Goal: Transaction & Acquisition: Purchase product/service

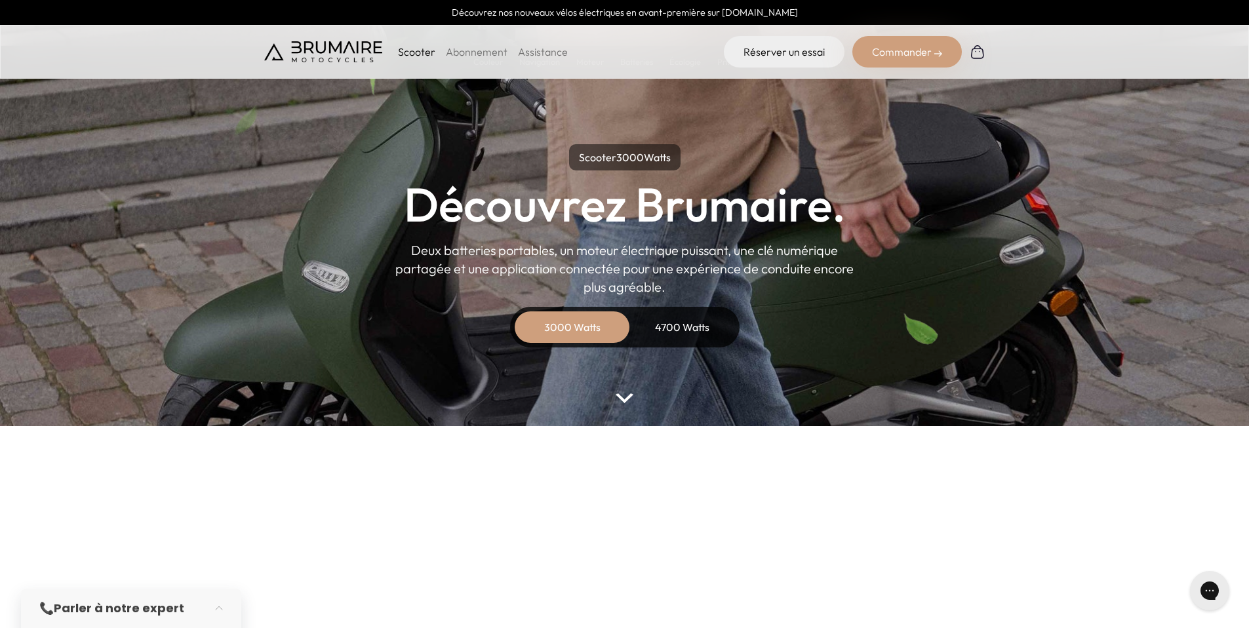
click at [886, 45] on div "Commander" at bounding box center [908, 51] width 110 height 31
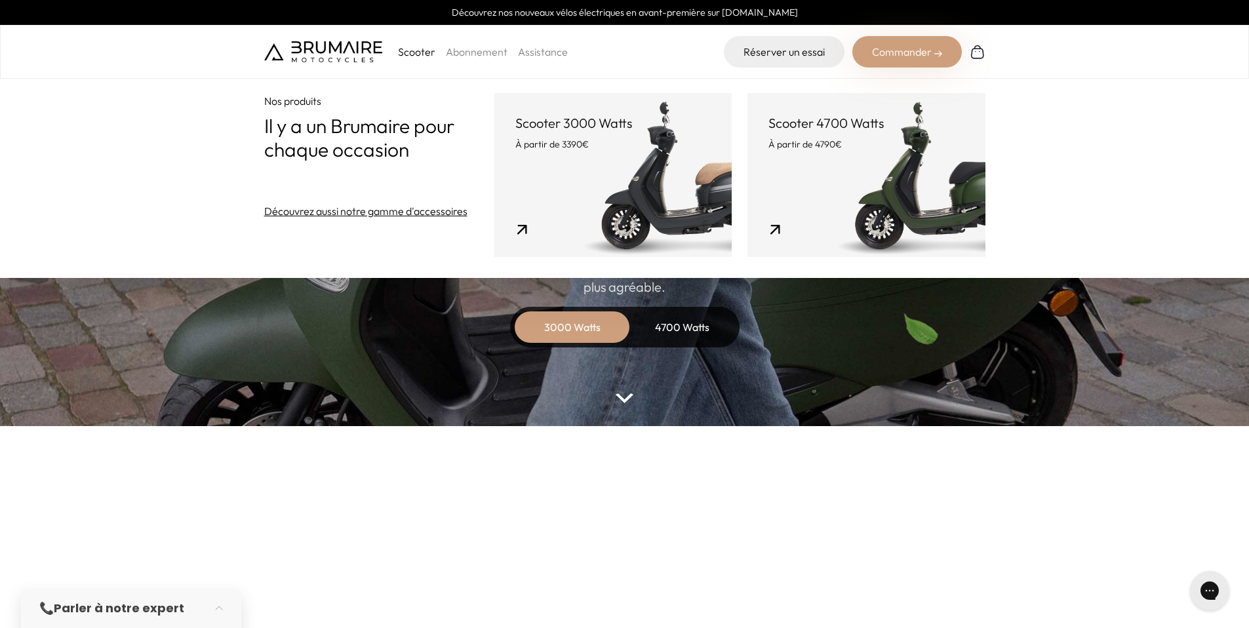
click at [605, 186] on link "Scooter 3000 Watts À partir de 3390€" at bounding box center [613, 175] width 237 height 164
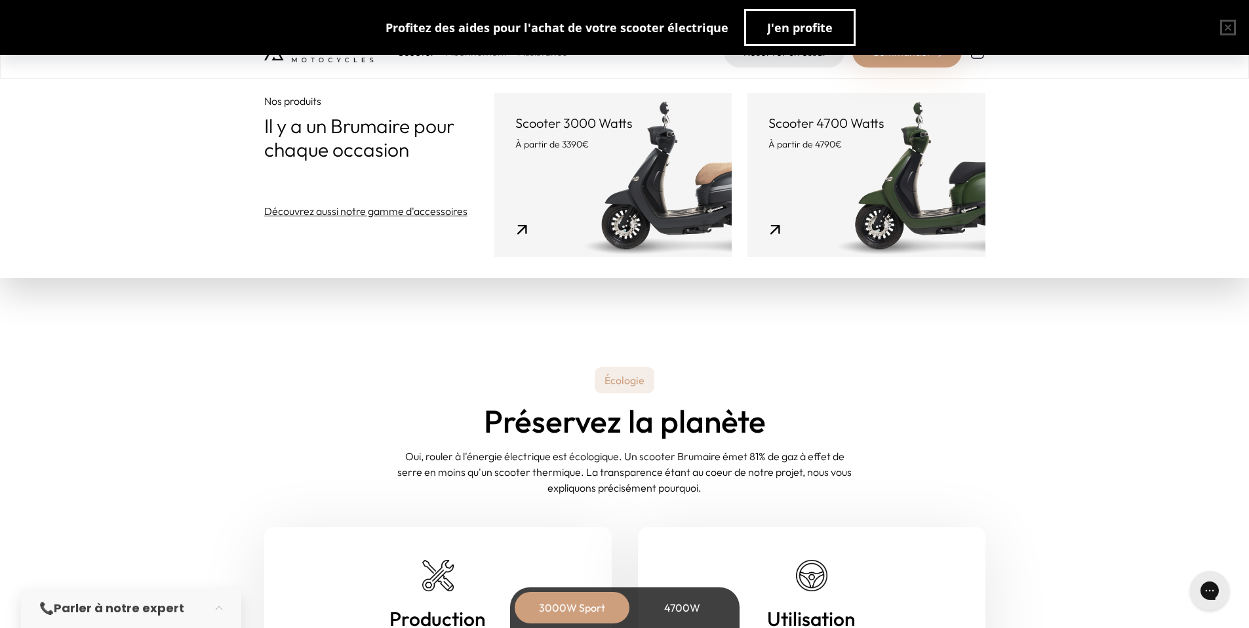
scroll to position [4887, 0]
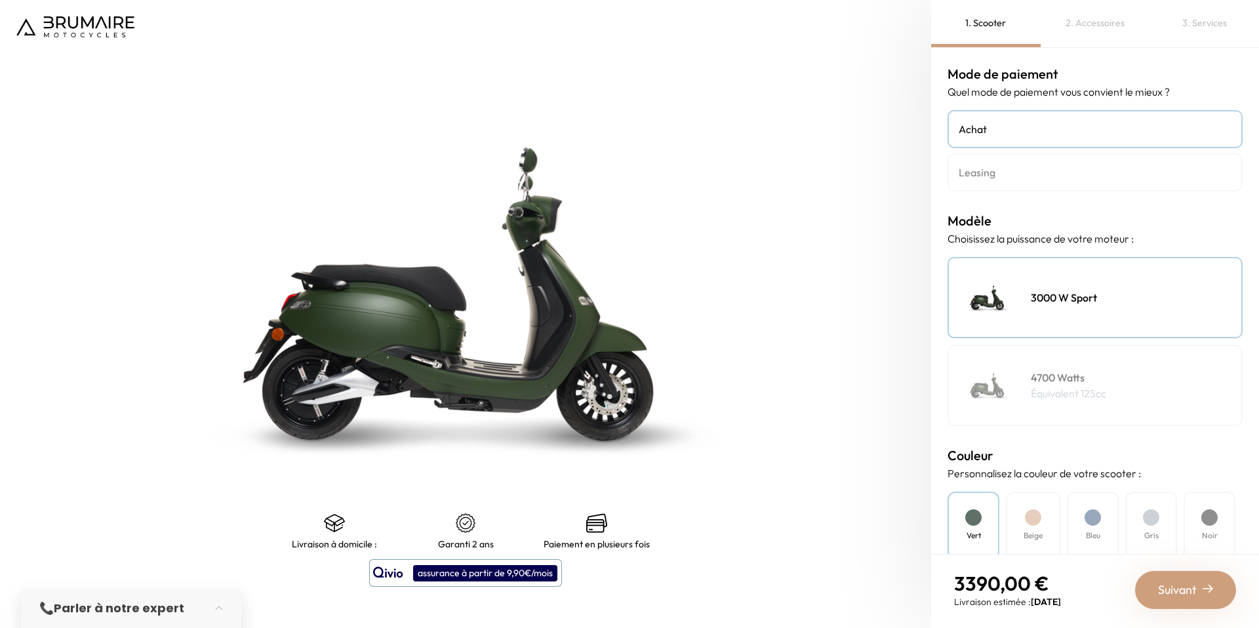
click at [1093, 519] on div at bounding box center [1093, 518] width 16 height 16
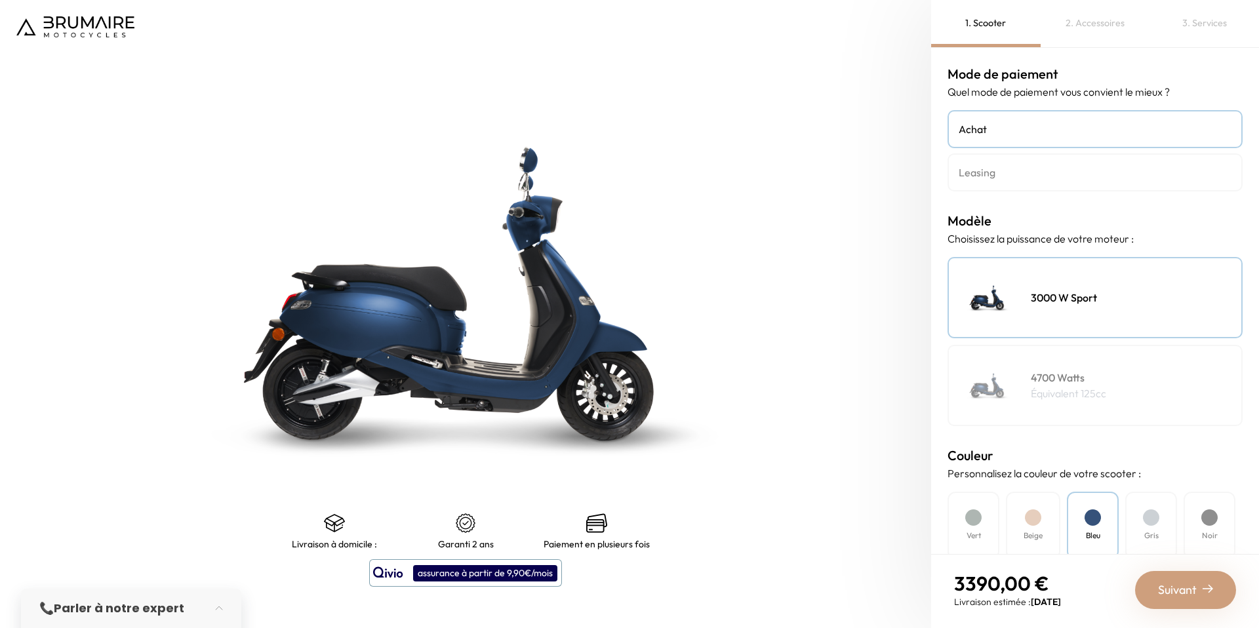
click at [1040, 521] on div at bounding box center [1033, 518] width 16 height 16
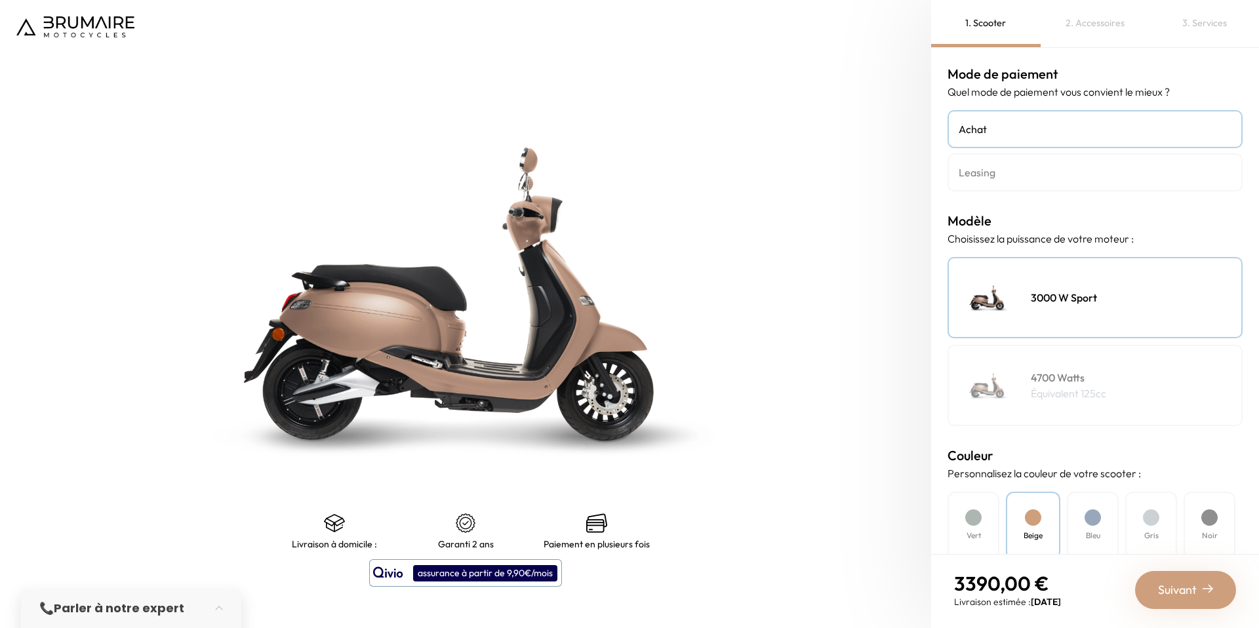
click at [971, 533] on h4 "Vert" at bounding box center [974, 536] width 14 height 12
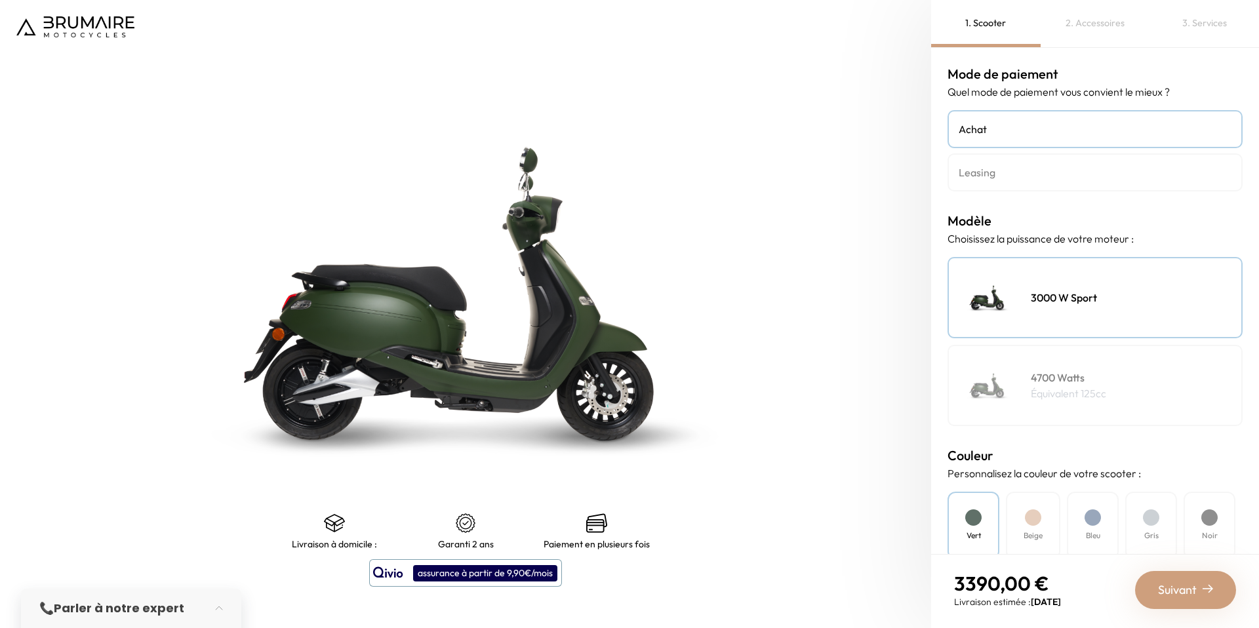
click at [1151, 520] on div at bounding box center [1151, 518] width 16 height 16
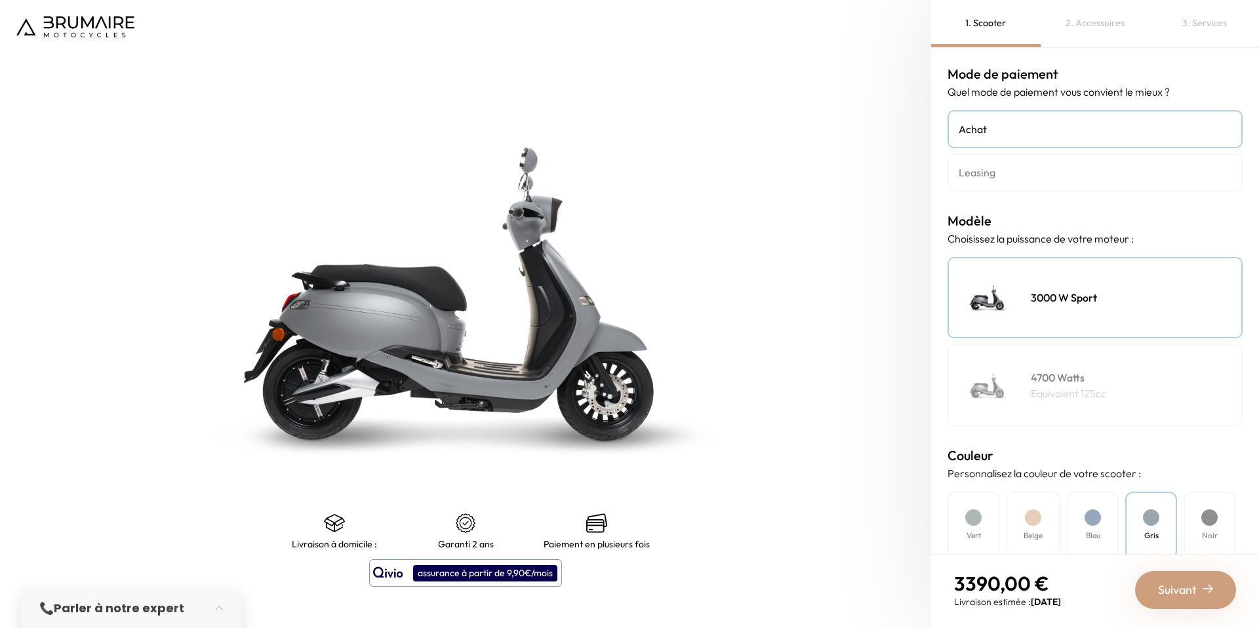
click at [1211, 518] on div at bounding box center [1210, 518] width 16 height 16
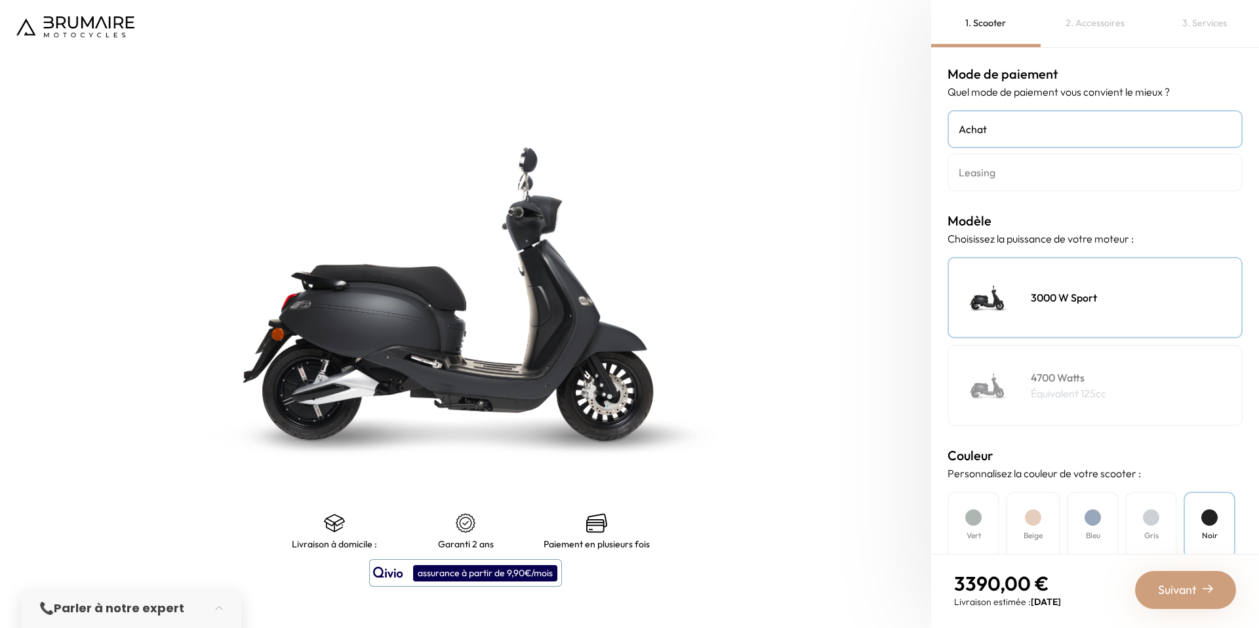
click at [982, 526] on div "Vert" at bounding box center [974, 526] width 52 height 68
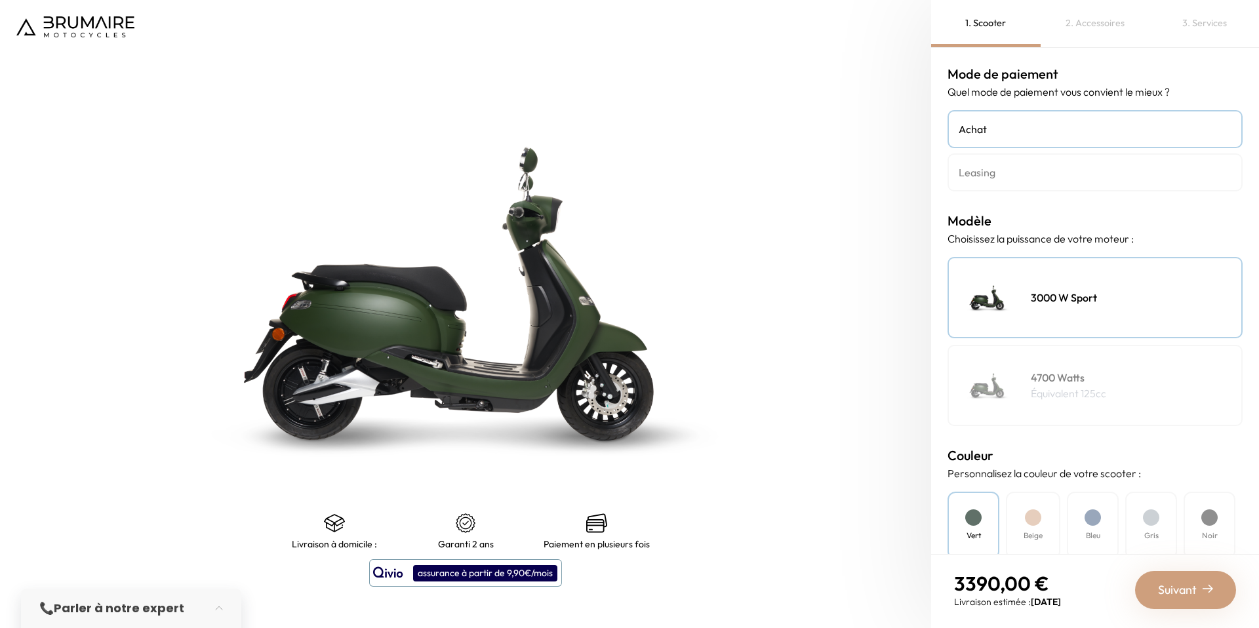
click at [1089, 514] on div at bounding box center [1093, 518] width 16 height 16
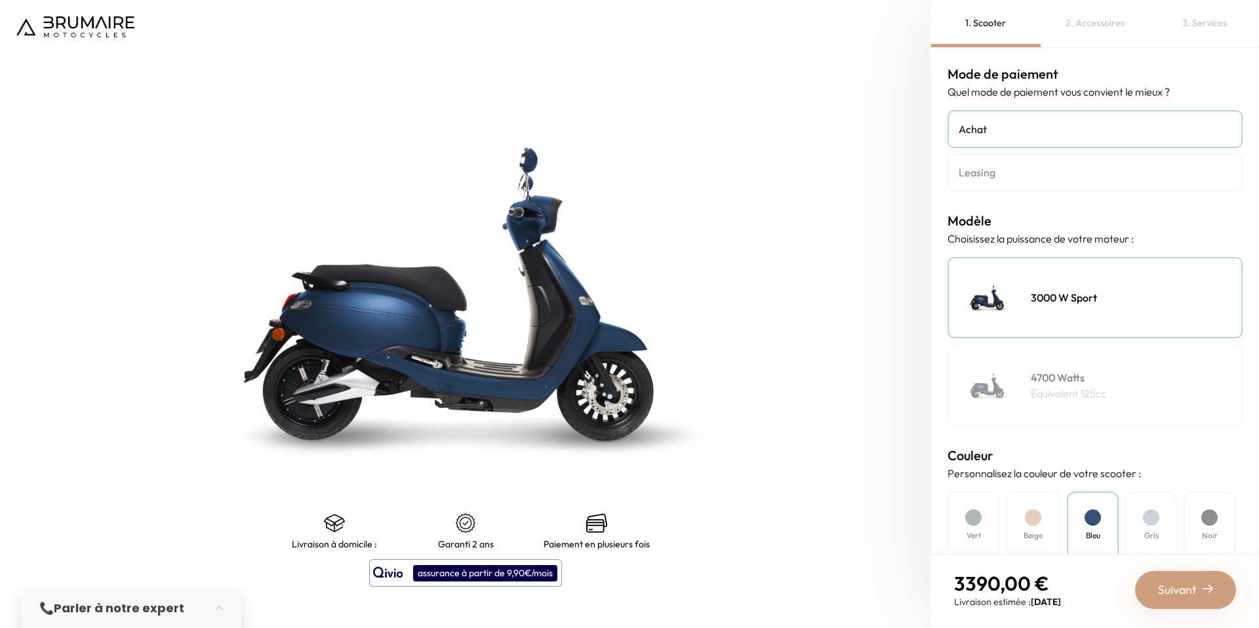
click at [1038, 524] on div at bounding box center [1033, 518] width 16 height 16
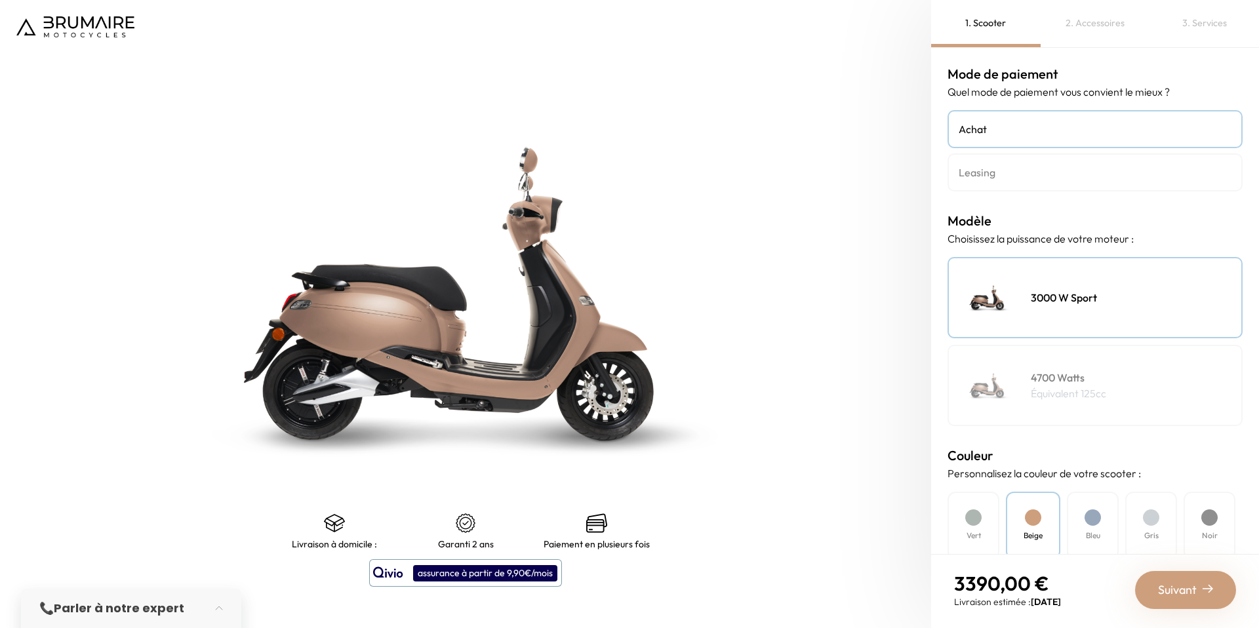
click at [971, 521] on div at bounding box center [973, 518] width 16 height 16
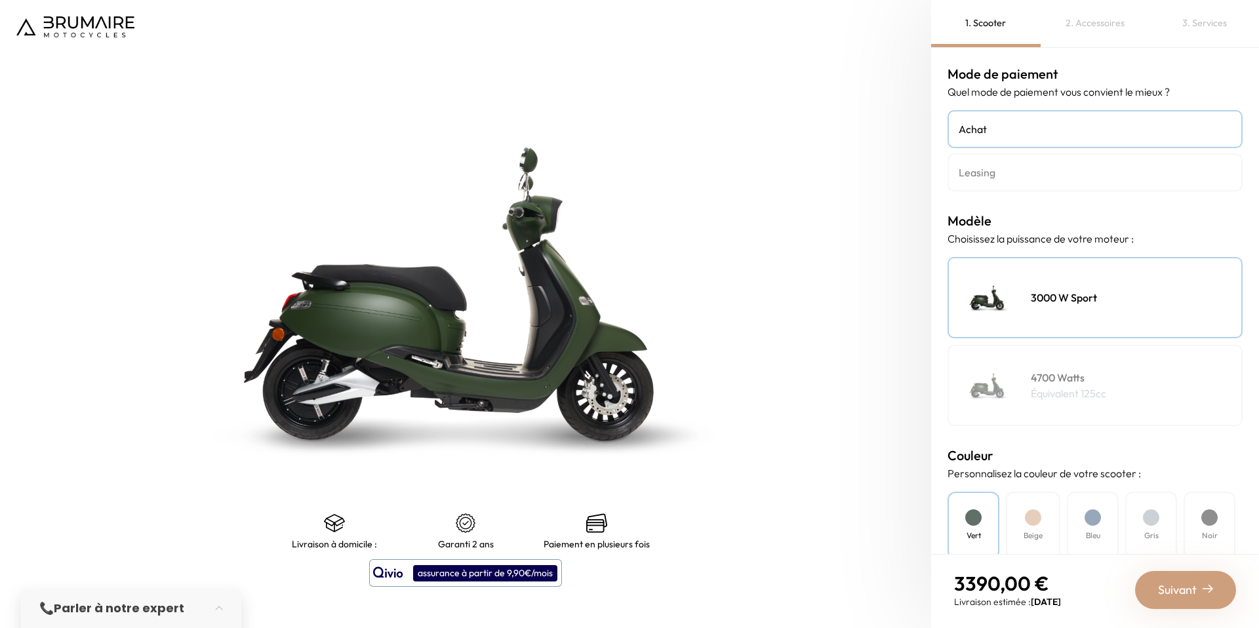
click at [1001, 508] on div "Vert Beige Bleu Gris Noir" at bounding box center [1095, 526] width 295 height 68
click at [1019, 510] on div "Beige" at bounding box center [1033, 526] width 54 height 68
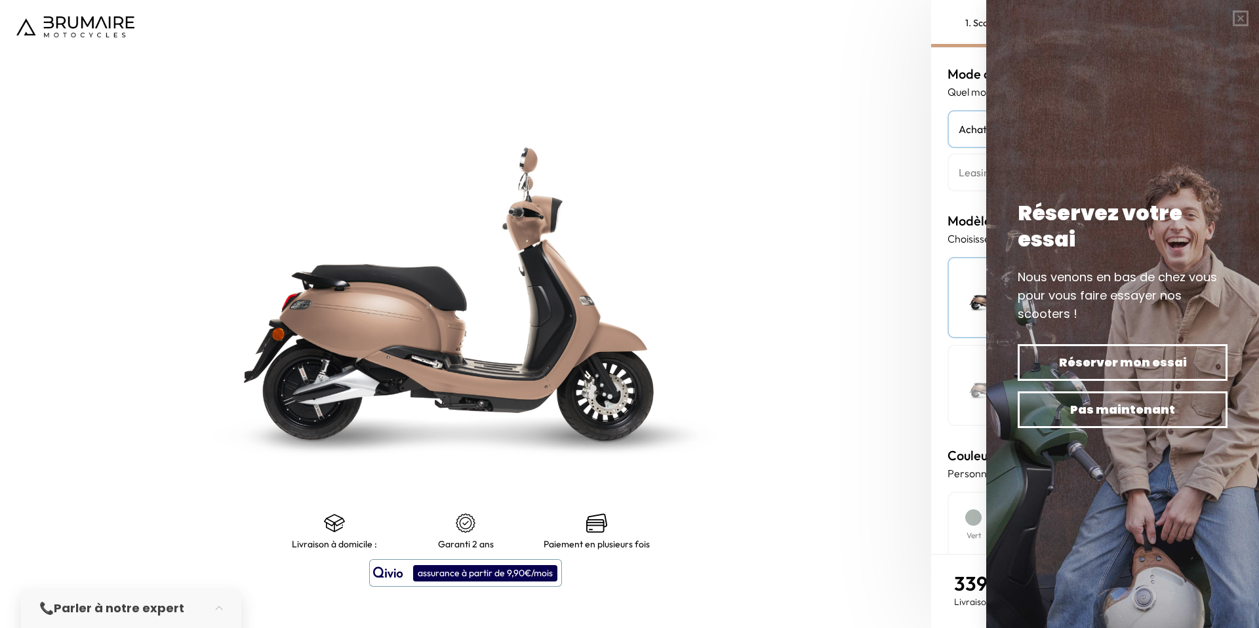
click at [966, 515] on div at bounding box center [973, 518] width 16 height 16
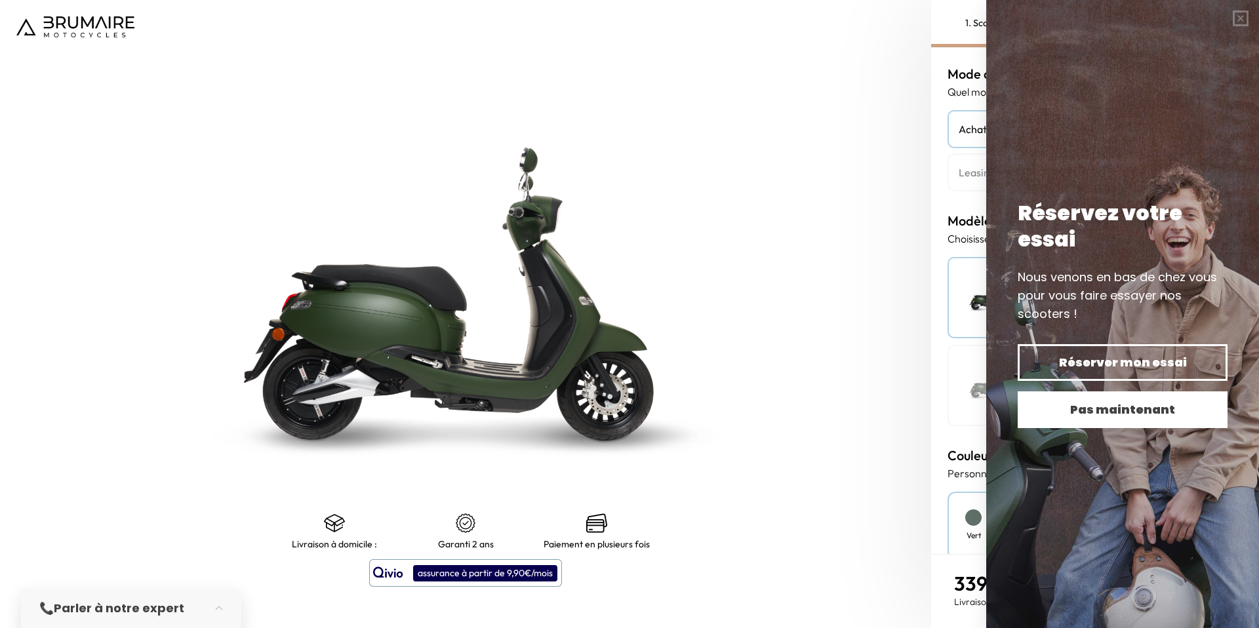
click at [1138, 413] on span "Pas maintenant" at bounding box center [1123, 410] width 164 height 18
